Goal: Check status: Check status

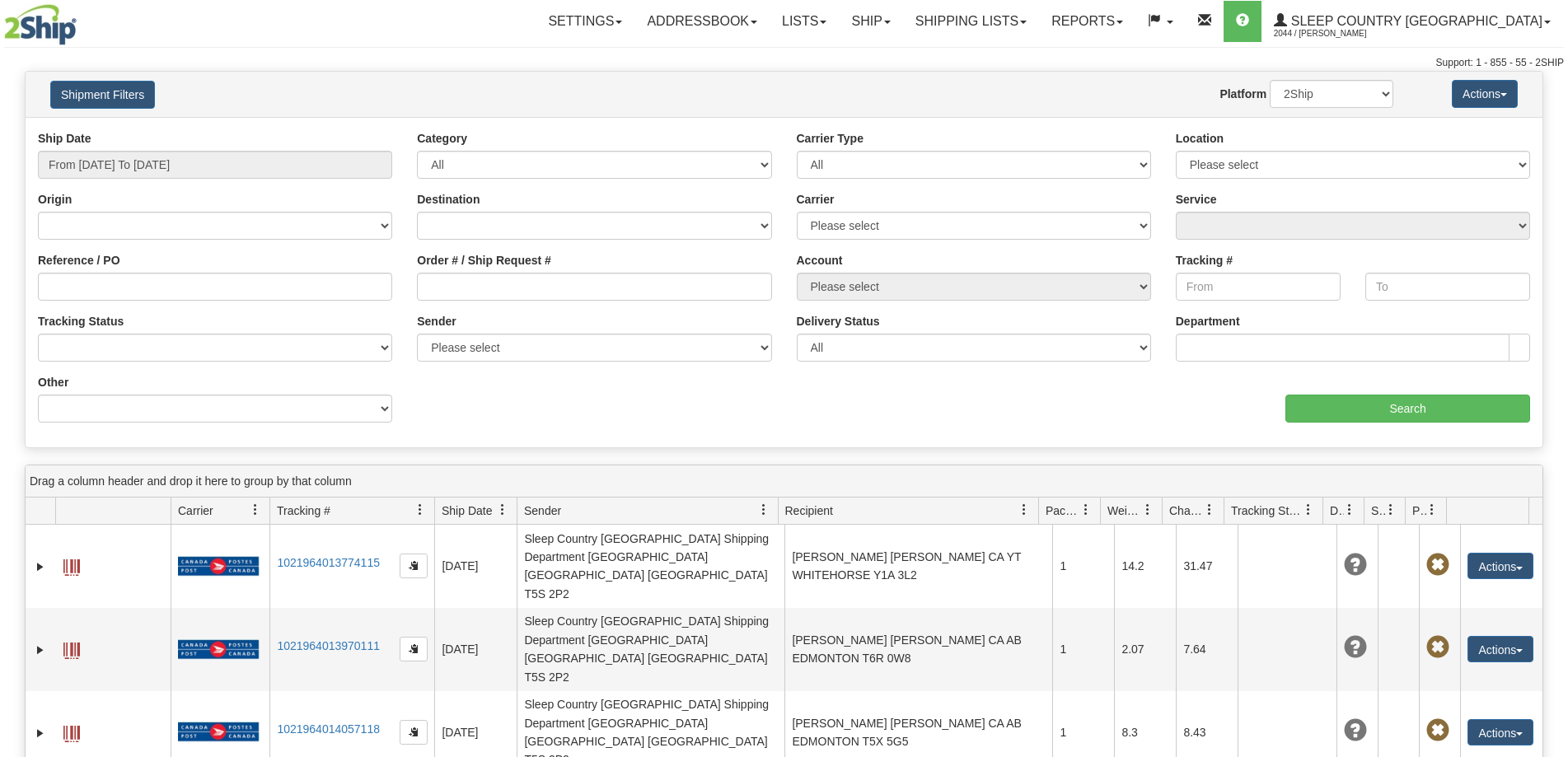
click at [451, 282] on input "Order # / Ship Request #" at bounding box center [594, 286] width 354 height 28
type input "846012"
click at [262, 130] on div "Reference / PO Order # / Ship Request # 846012 Account Please select Canada Pos…" at bounding box center [784, 130] width 1516 height 0
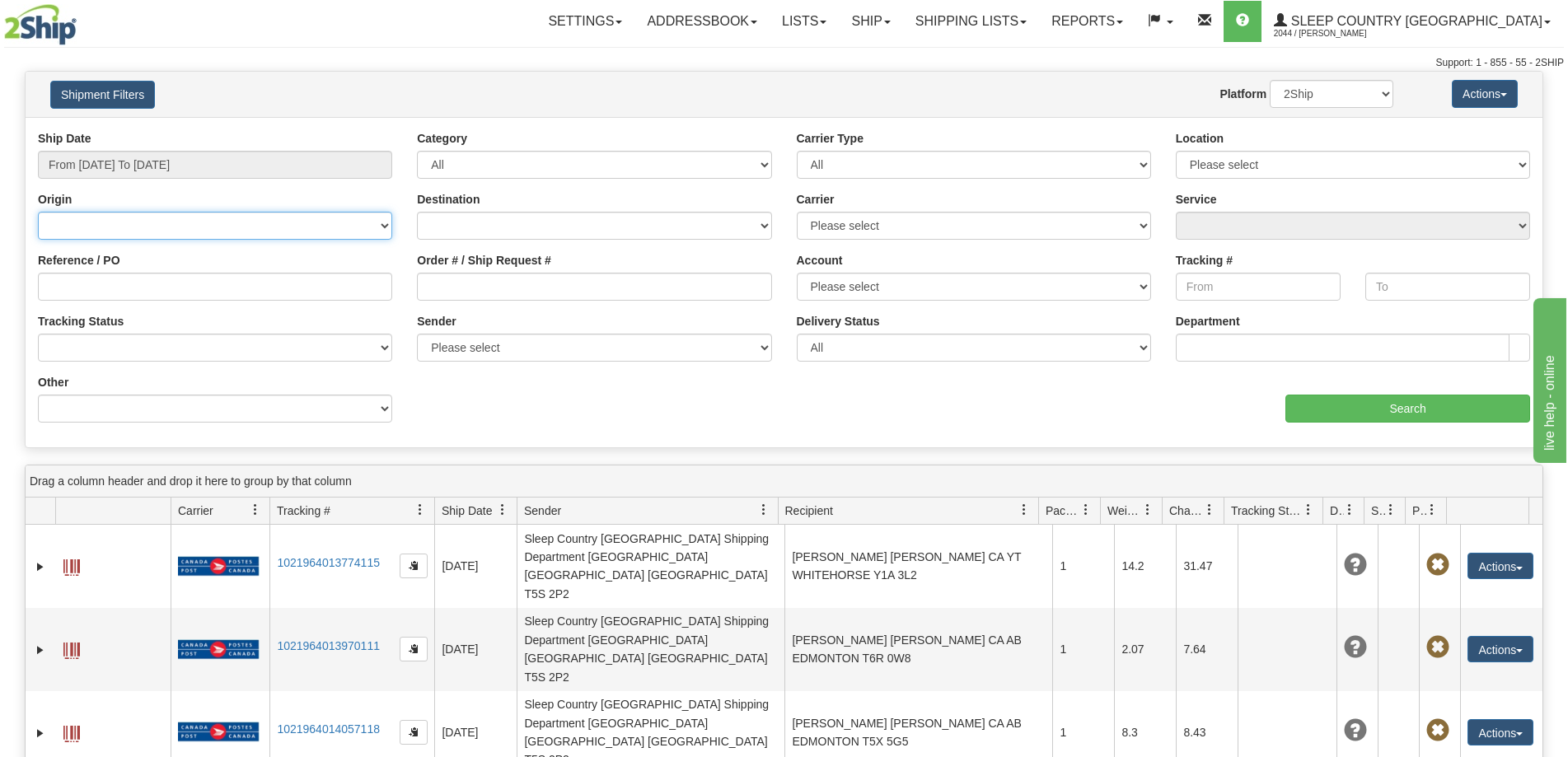
drag, startPoint x: 64, startPoint y: 224, endPoint x: 95, endPoint y: 237, distance: 33.6
click at [64, 224] on select "Canada United States Mexico Puerto Rico Romania Australia New Zealand SouthAfri…" at bounding box center [215, 225] width 354 height 28
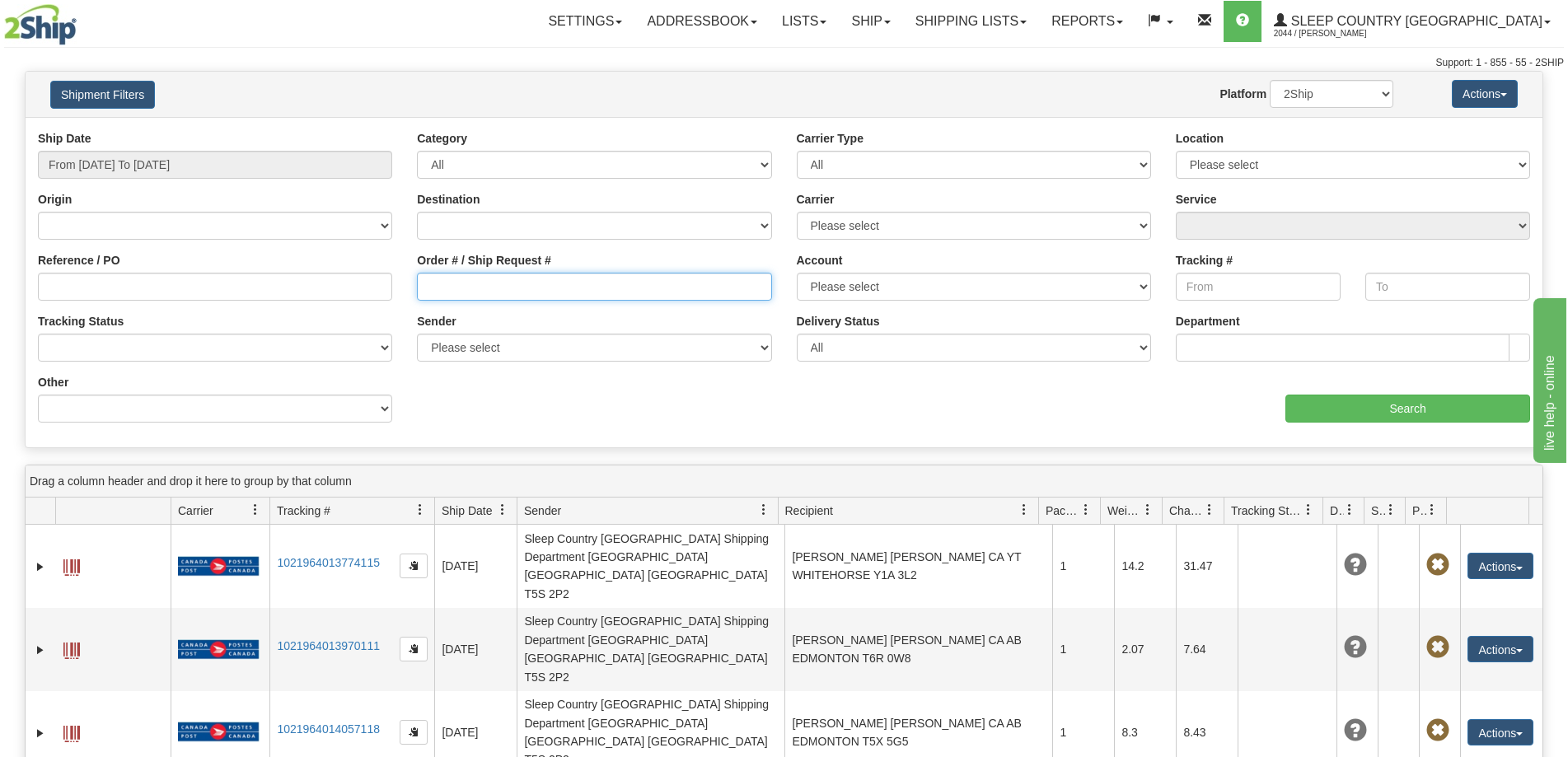
click at [566, 288] on input "Order # / Ship Request #" at bounding box center [594, 286] width 354 height 28
paste input "9007H869040"
type input "9007H869040"
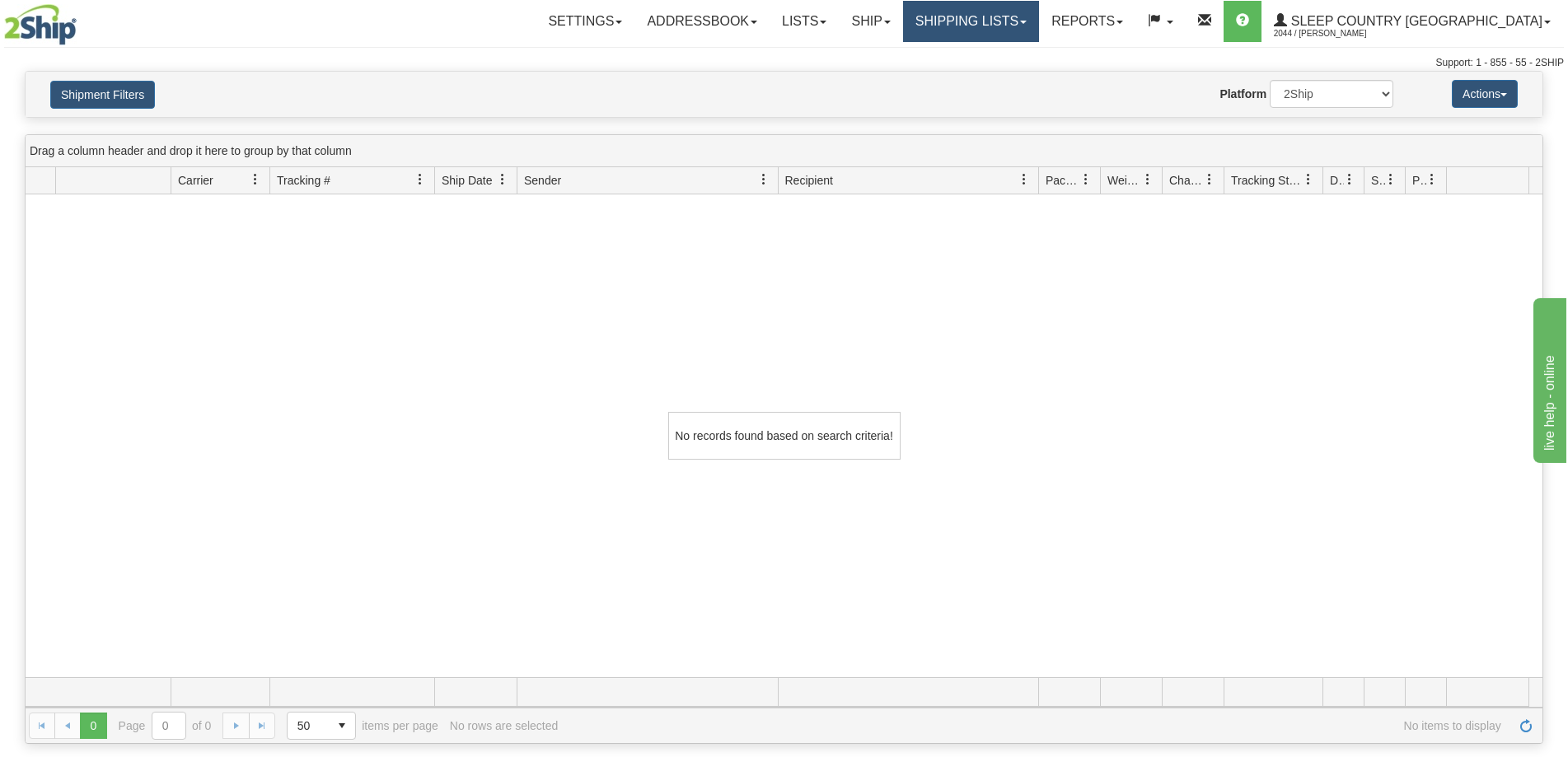
click at [1025, 28] on link "Shipping lists" at bounding box center [970, 21] width 136 height 41
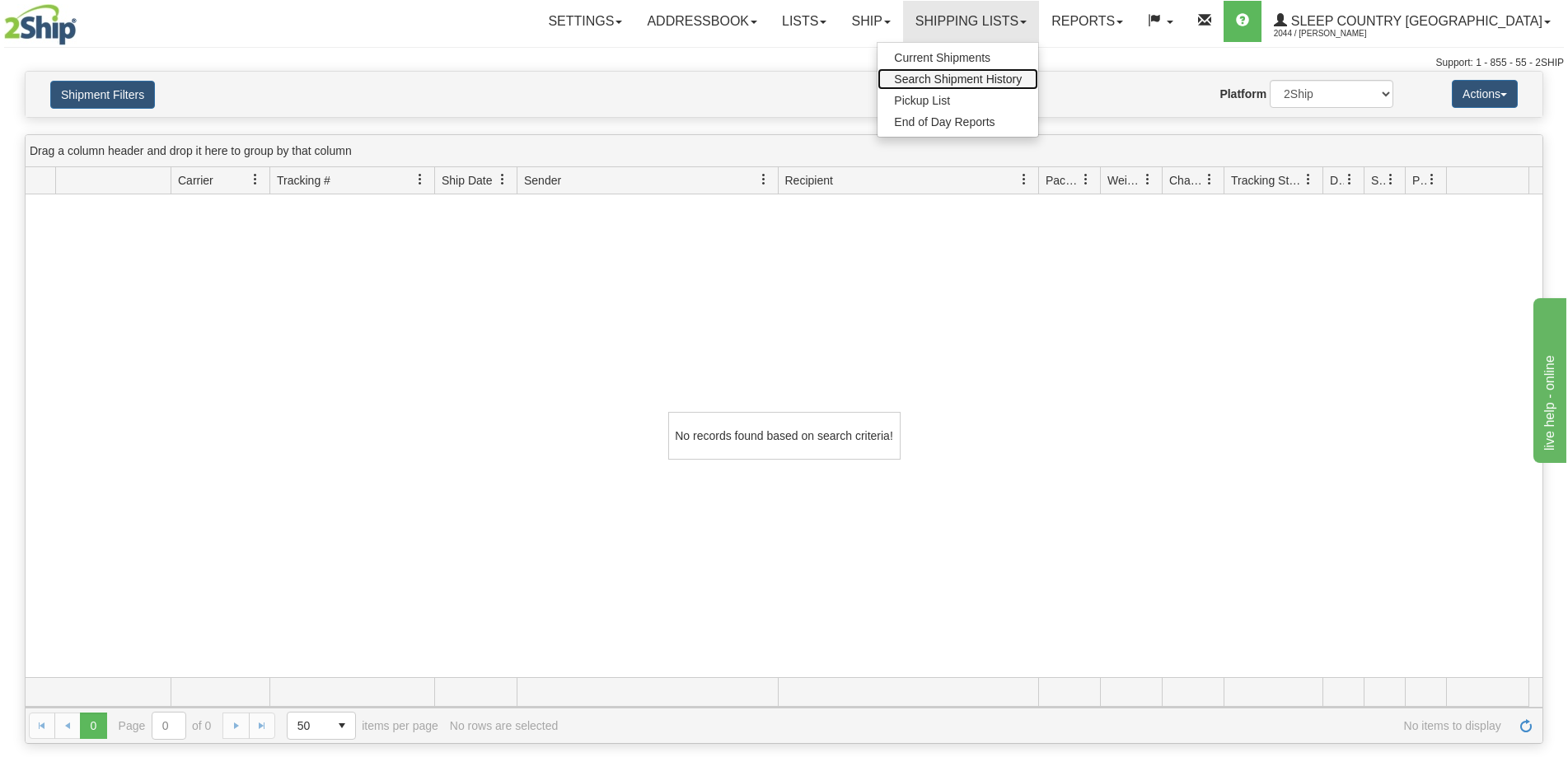
click at [1012, 72] on link "Search Shipment History" at bounding box center [958, 79] width 161 height 21
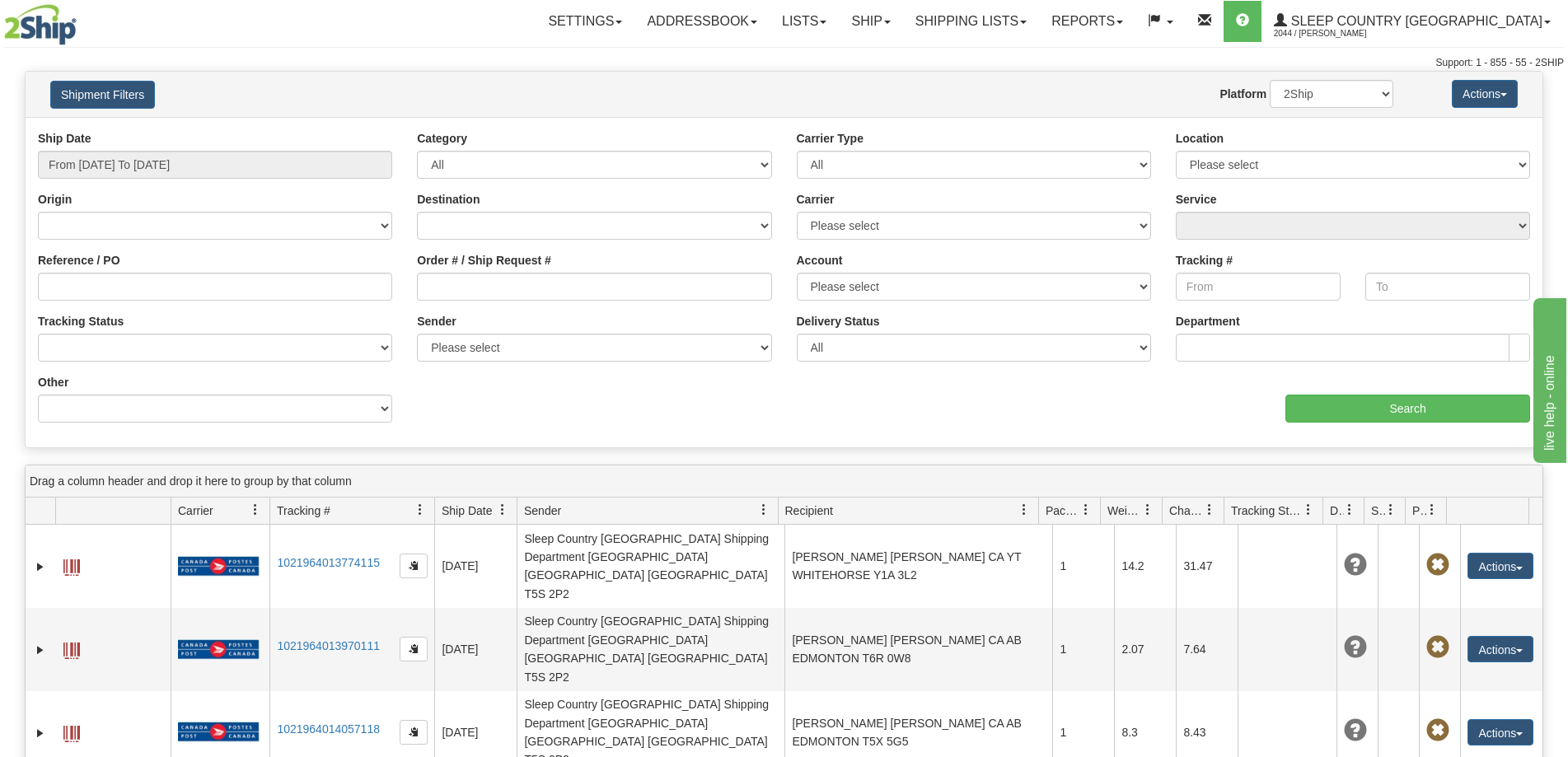
click at [163, 392] on div "Other Billing Account # Billing Type BOL # (LTL) Commodity Or Documents Consoli…" at bounding box center [215, 399] width 354 height 49
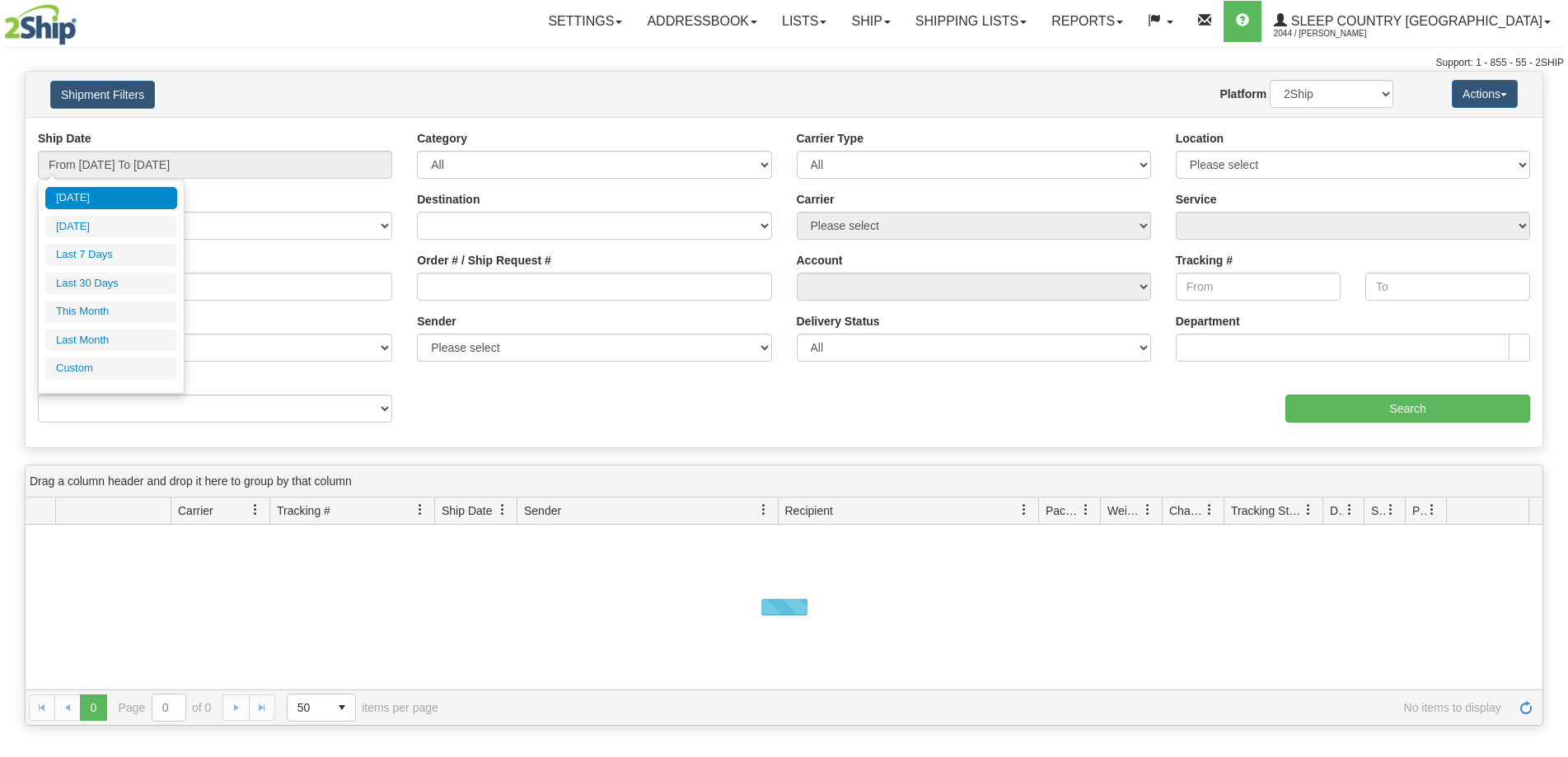
click at [120, 278] on li "Last 30 Days" at bounding box center [111, 284] width 132 height 22
type input "From 07/29/2025 To 08/27/2025"
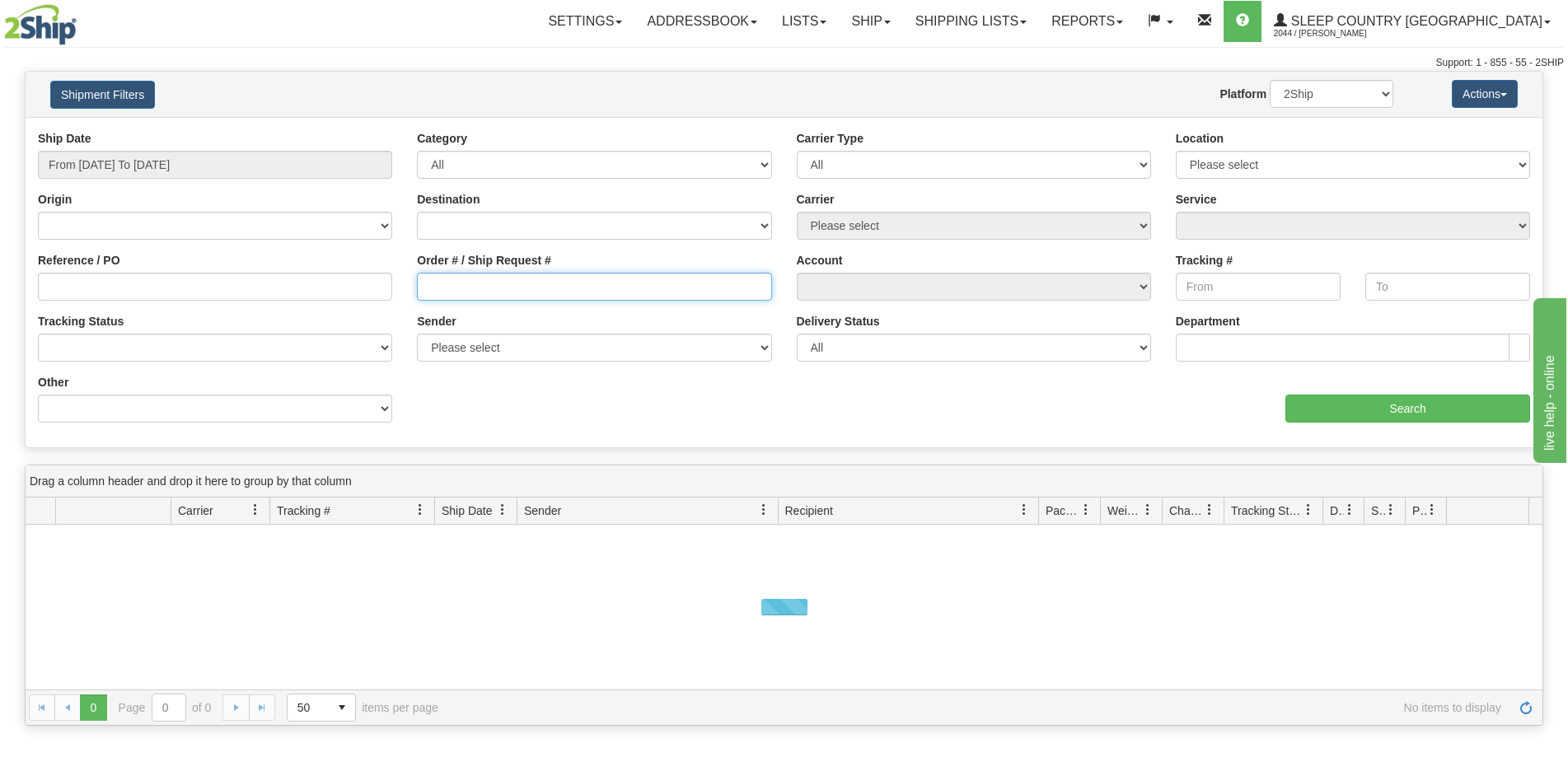
click at [468, 280] on input "Order # / Ship Request #" at bounding box center [594, 286] width 354 height 28
paste input "9000I027066"
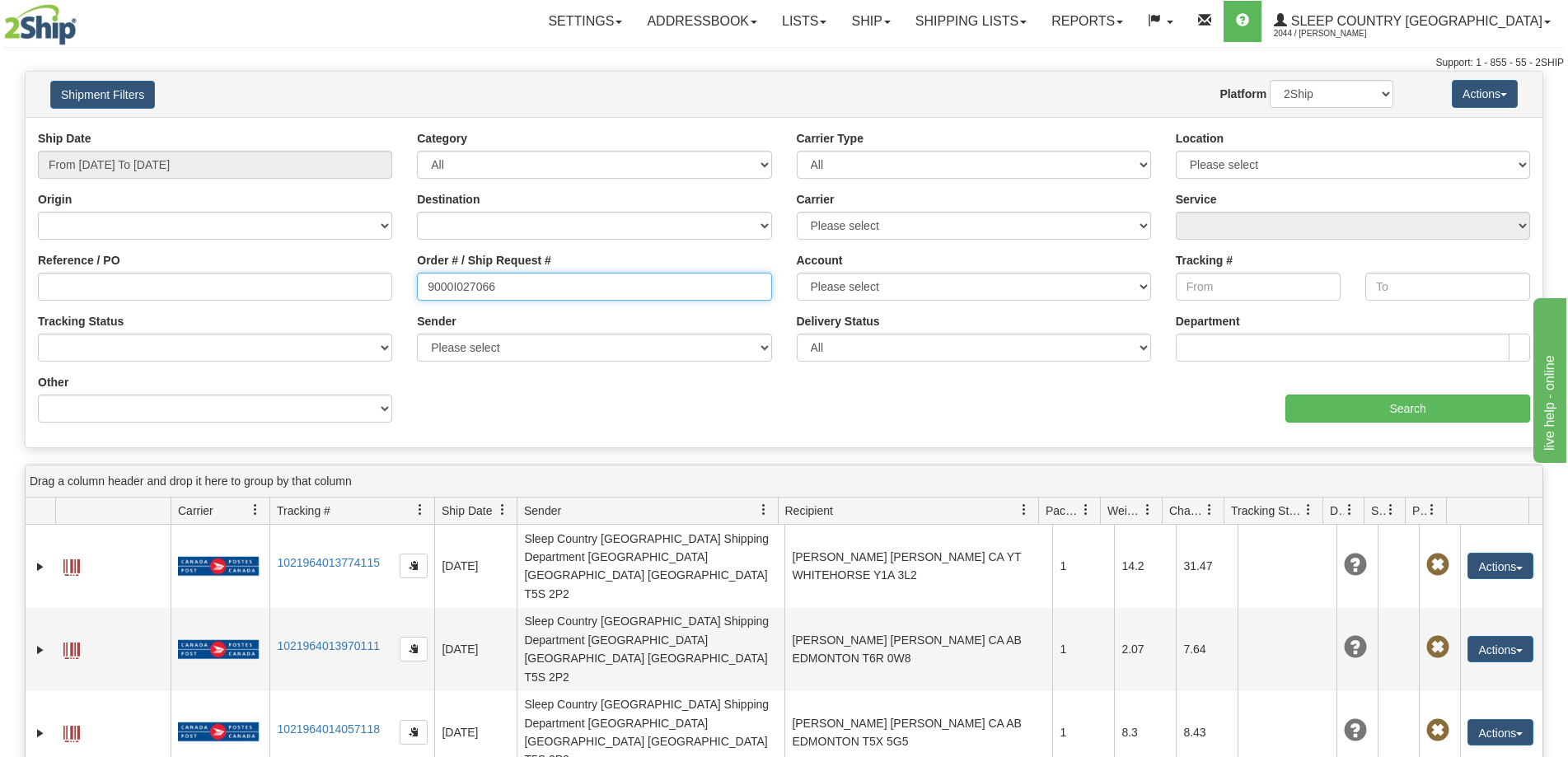
type input "9000I027066"
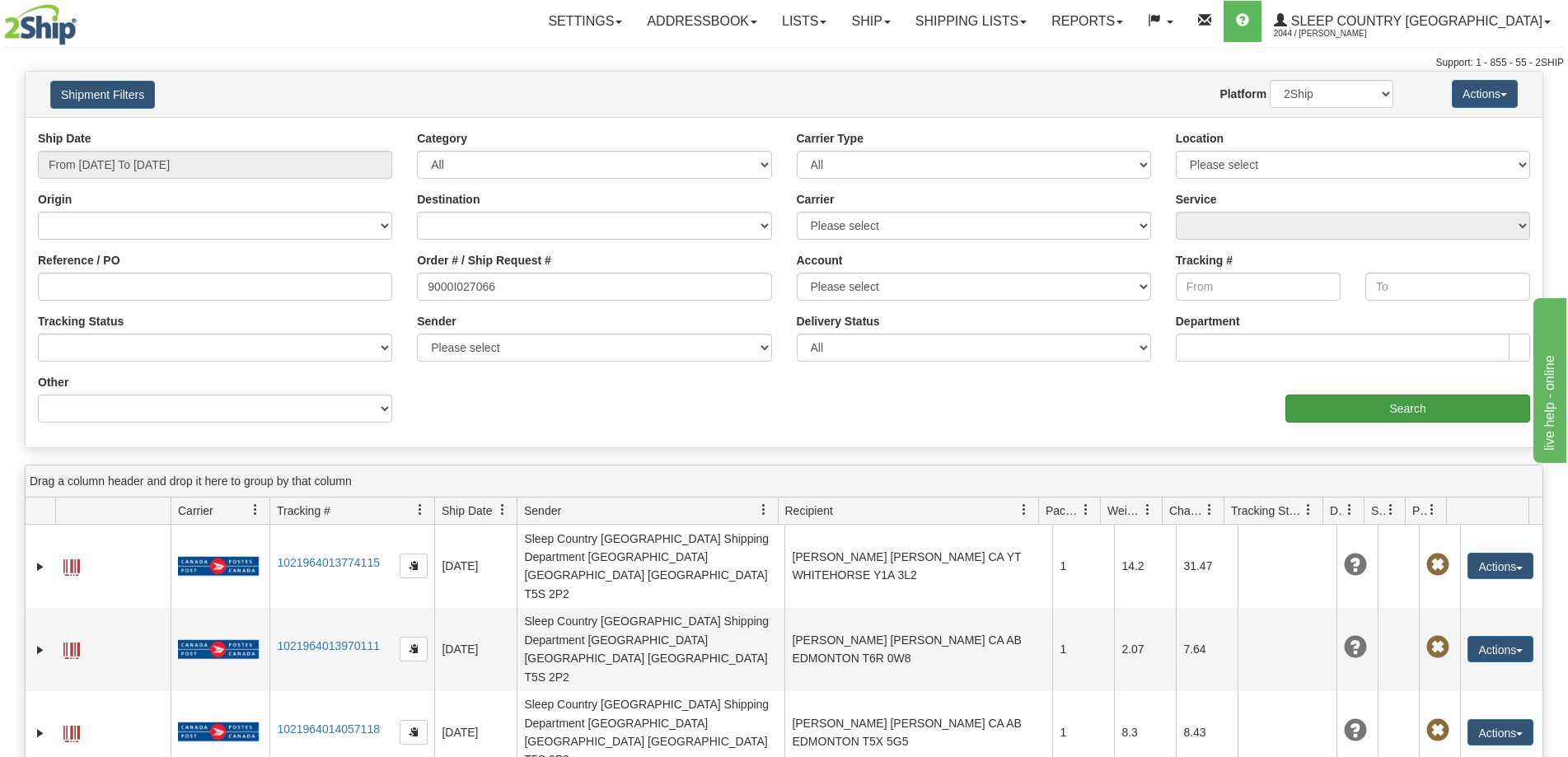
drag, startPoint x: 1302, startPoint y: 390, endPoint x: 1313, endPoint y: 397, distance: 13.0
click at [1303, 391] on div "aaa Search" at bounding box center [1163, 399] width 759 height 49
click at [1320, 403] on input "Search" at bounding box center [1407, 408] width 245 height 28
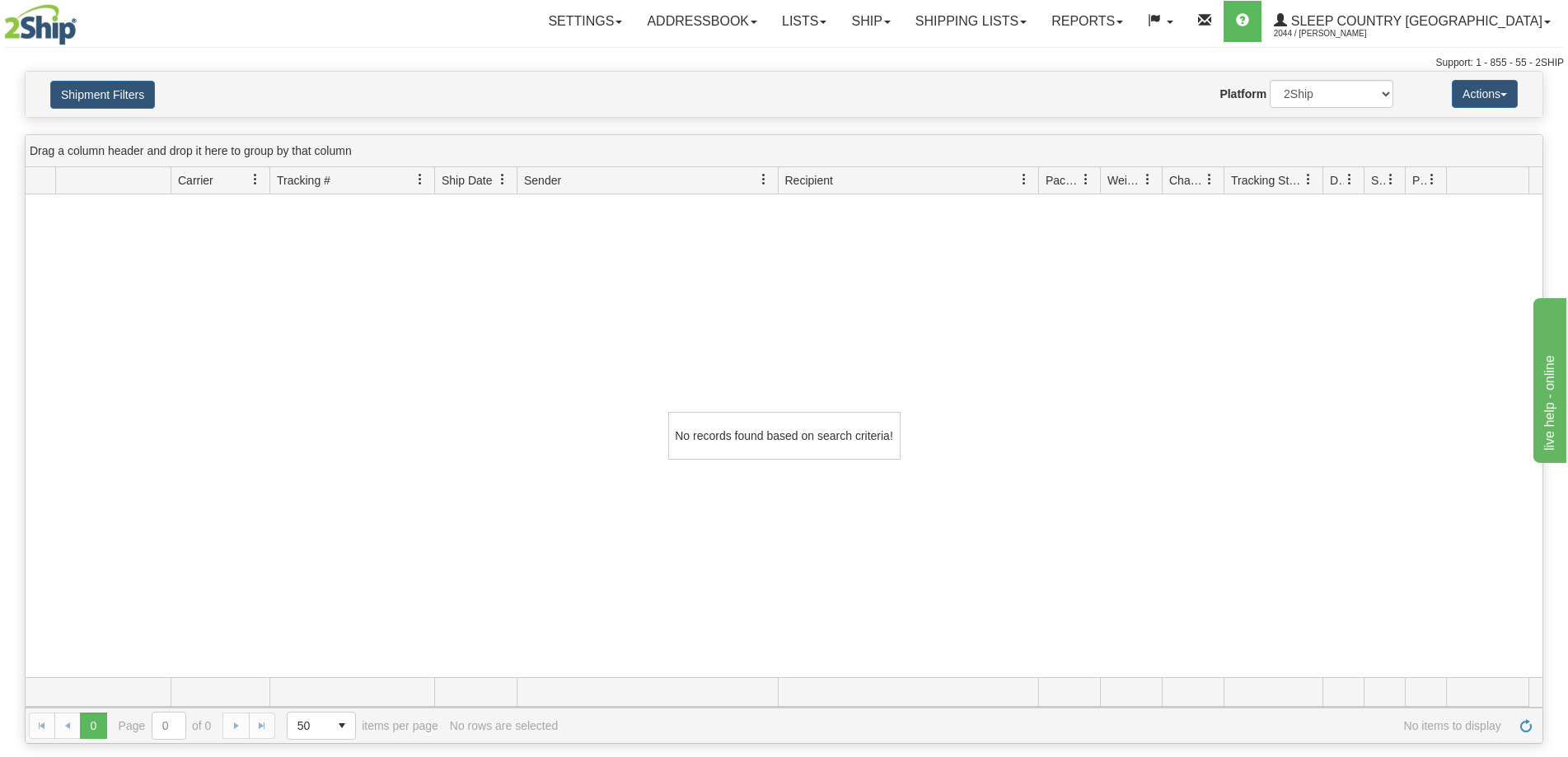
drag, startPoint x: 192, startPoint y: 276, endPoint x: 261, endPoint y: 199, distance: 103.4
click at [192, 276] on div "No records found based on search criteria!" at bounding box center [784, 436] width 1516 height 483
